Goal: Check status: Check status

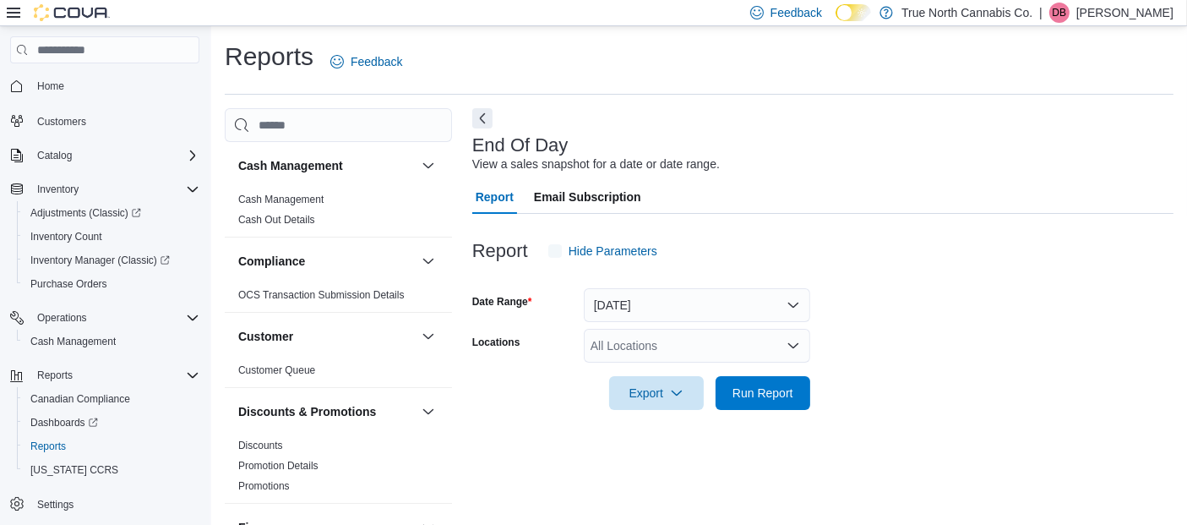
scroll to position [24, 0]
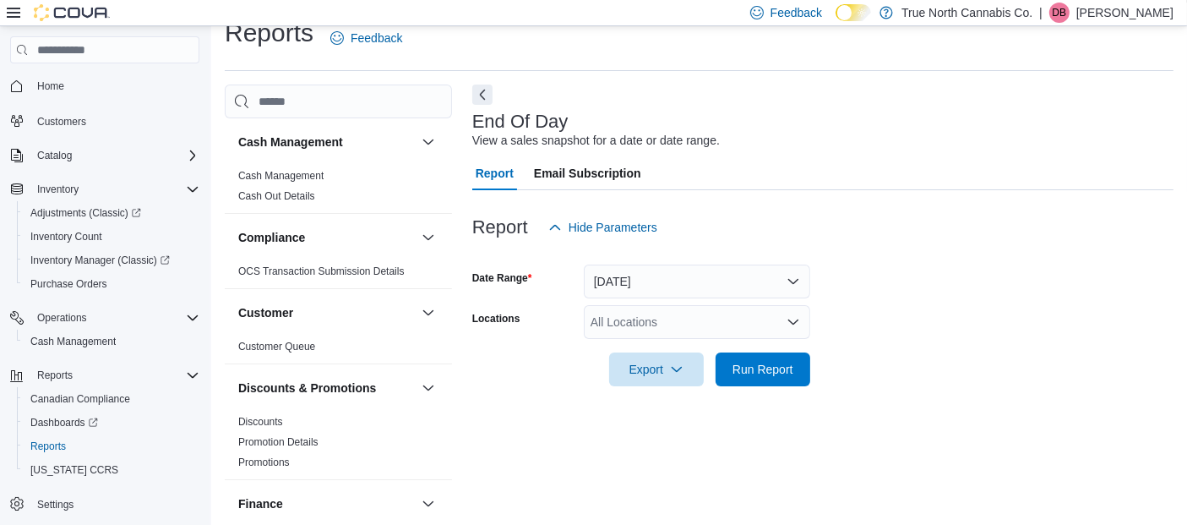
click at [789, 319] on icon "Open list of options" at bounding box center [793, 321] width 10 height 5
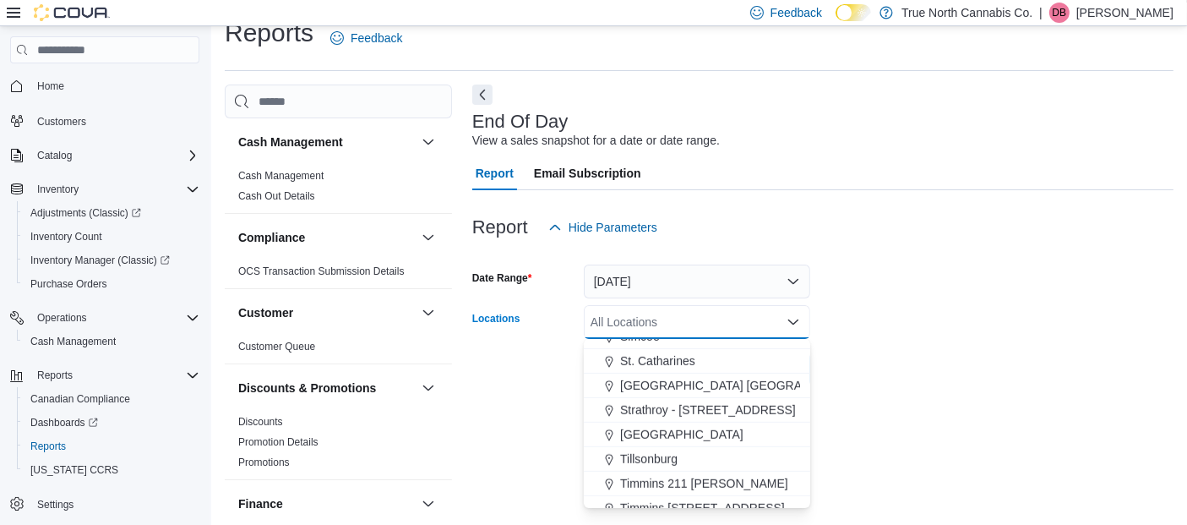
scroll to position [1141, 0]
click at [634, 427] on span "[GEOGRAPHIC_DATA]" at bounding box center [681, 435] width 123 height 17
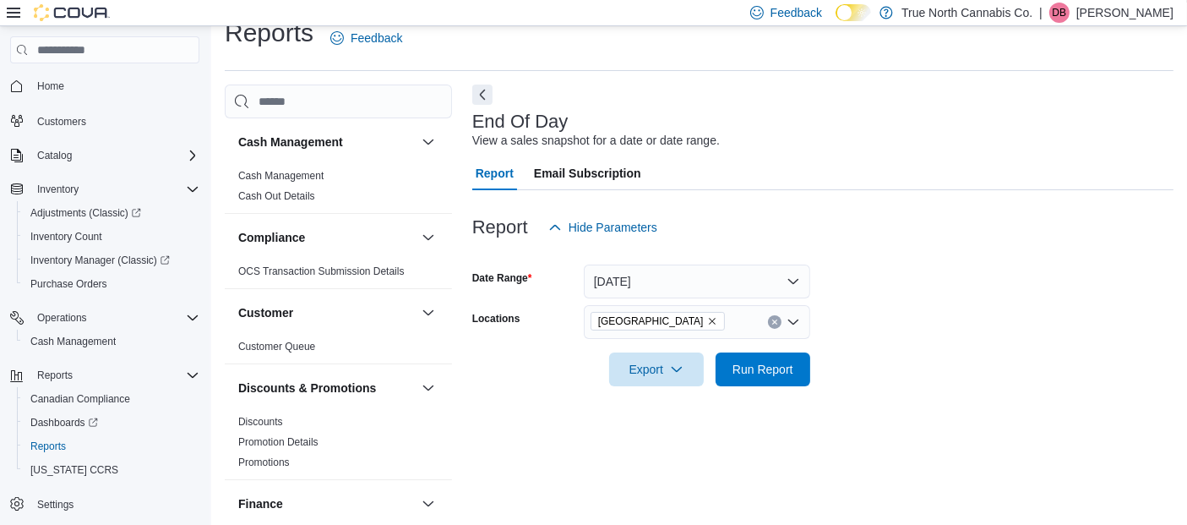
click at [903, 377] on form "Date Range [DATE] Locations [GEOGRAPHIC_DATA] Export Run Report" at bounding box center [822, 315] width 701 height 142
click at [768, 376] on span "Run Report" at bounding box center [763, 369] width 74 height 34
